Goal: Navigation & Orientation: Find specific page/section

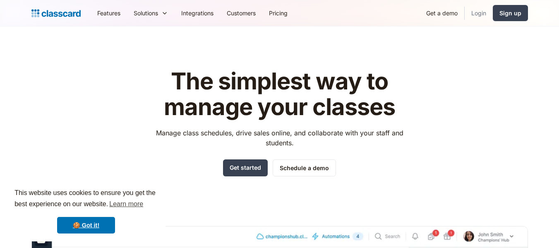
click at [473, 12] on link "Login" at bounding box center [479, 13] width 28 height 19
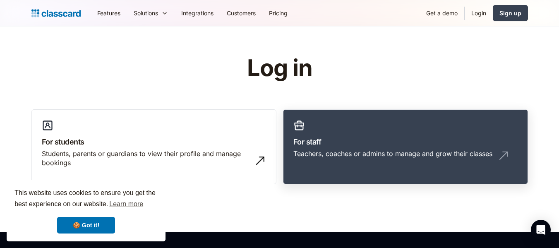
click at [339, 141] on h3 "For staff" at bounding box center [405, 141] width 224 height 11
